Goal: Task Accomplishment & Management: Manage account settings

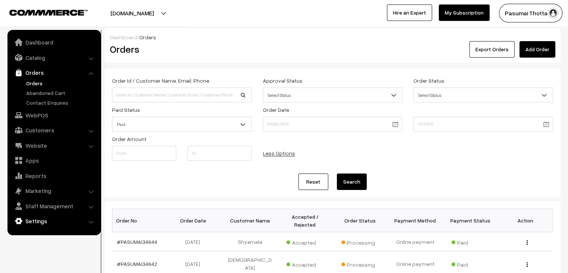
click at [34, 216] on link "Settings" at bounding box center [53, 220] width 89 height 13
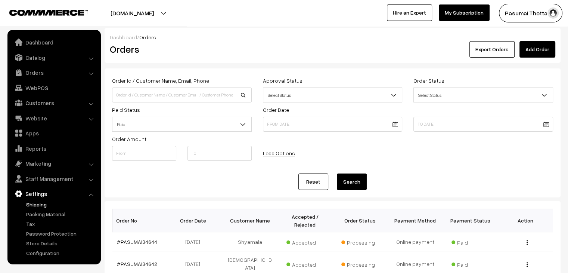
click at [37, 203] on link "Shipping" at bounding box center [61, 204] width 74 height 8
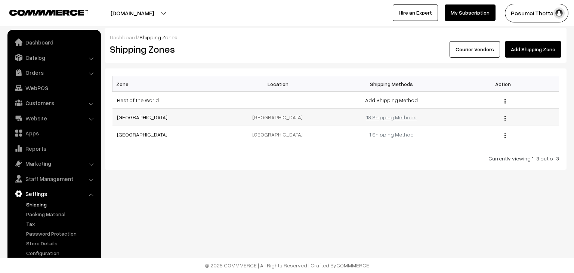
click at [400, 115] on link "18 Shipping Methods" at bounding box center [391, 117] width 50 height 6
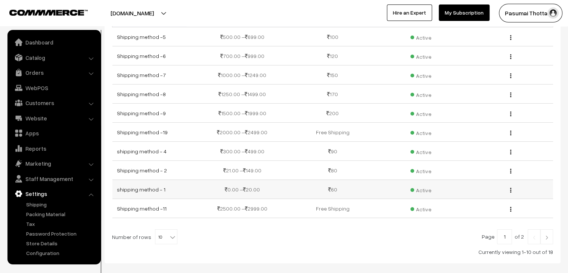
scroll to position [75, 0]
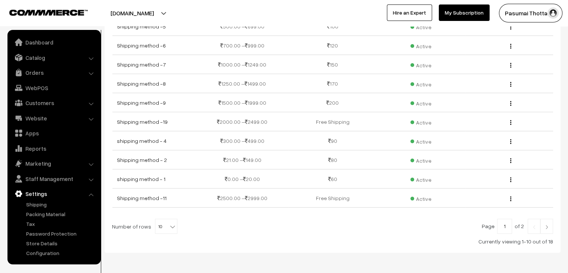
click at [217, 244] on div "Name Range Shipping Charges Status Action Shipping method -5 500.00 – 699.00 10…" at bounding box center [333, 123] width 456 height 259
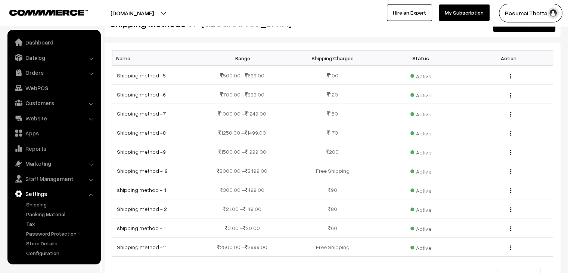
scroll to position [0, 0]
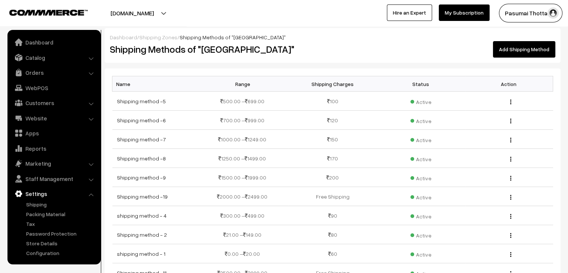
click at [476, 9] on link "My Subscription" at bounding box center [464, 12] width 51 height 16
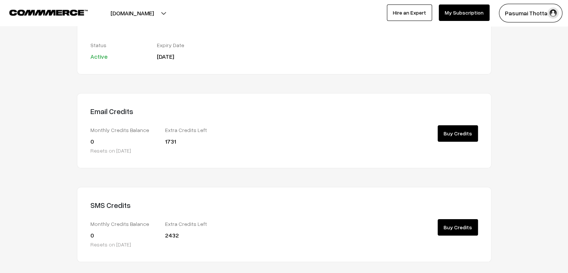
scroll to position [31, 0]
